Goal: Transaction & Acquisition: Book appointment/travel/reservation

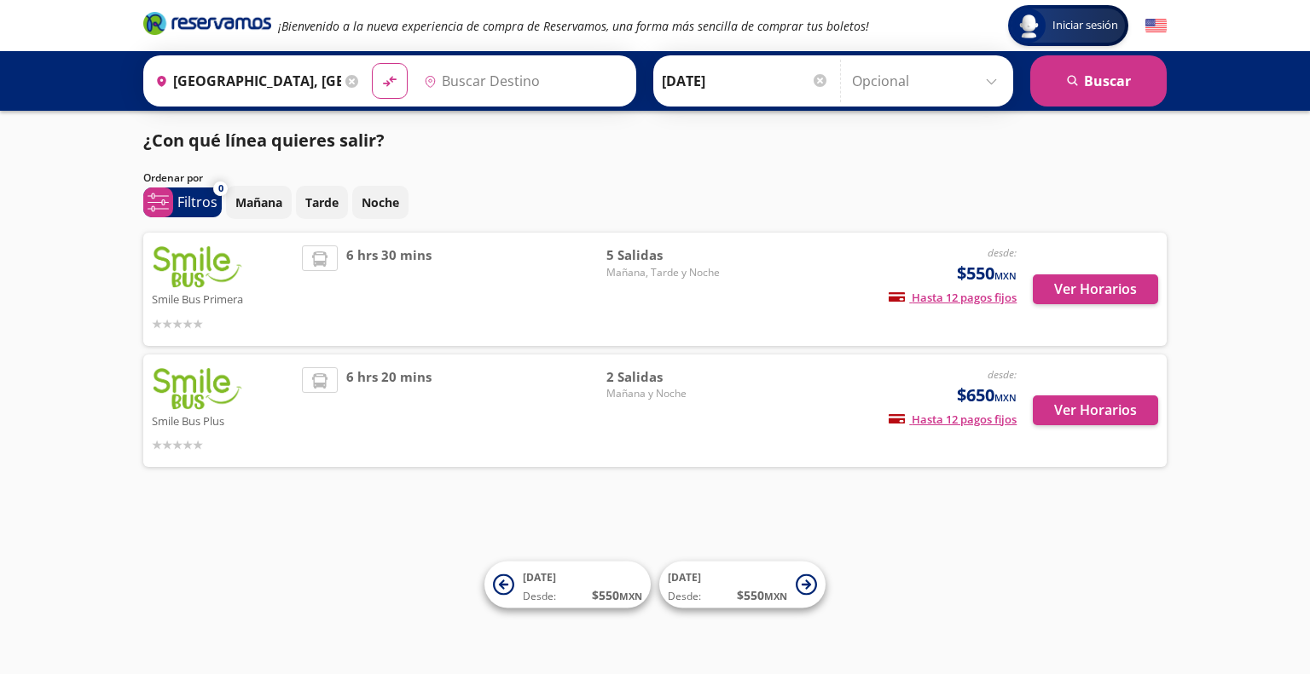
type input "[GEOGRAPHIC_DATA], [GEOGRAPHIC_DATA]"
click at [1150, 415] on button "Ver Horarios" at bounding box center [1095, 411] width 125 height 30
